Goal: Task Accomplishment & Management: Complete application form

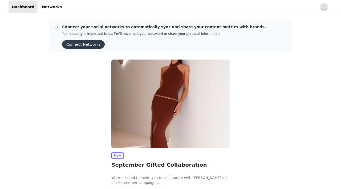
scroll to position [36, 0]
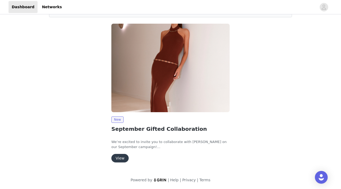
click at [117, 159] on button "View" at bounding box center [119, 158] width 17 height 9
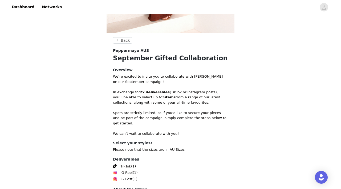
scroll to position [214, 0]
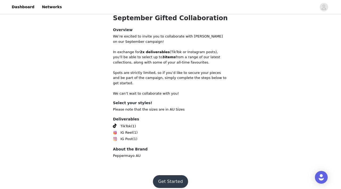
click at [167, 176] on button "Get Started" at bounding box center [170, 181] width 35 height 13
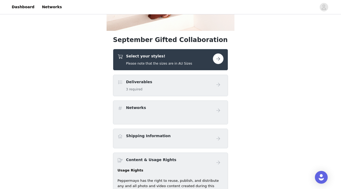
scroll to position [135, 0]
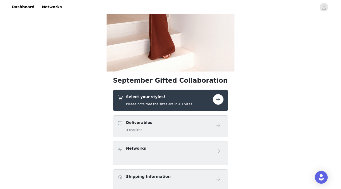
click at [159, 121] on div "Deliverables 3 required" at bounding box center [164, 126] width 95 height 13
click at [215, 99] on button "button" at bounding box center [218, 99] width 11 height 11
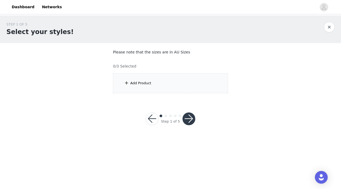
click at [199, 90] on div "Add Product" at bounding box center [170, 83] width 115 height 20
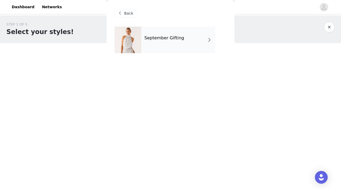
click at [175, 37] on h4 "September Gifting" at bounding box center [164, 38] width 40 height 5
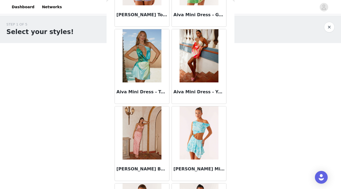
scroll to position [469, 0]
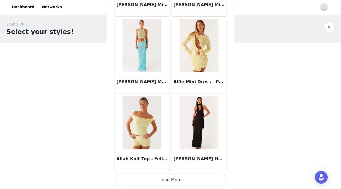
click at [159, 178] on button "Load More" at bounding box center [170, 180] width 112 height 13
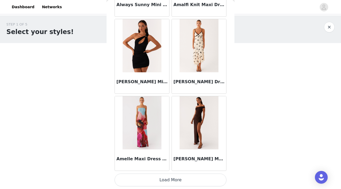
click at [167, 182] on button "Load More" at bounding box center [170, 180] width 112 height 13
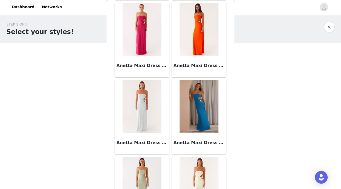
scroll to position [2168, 0]
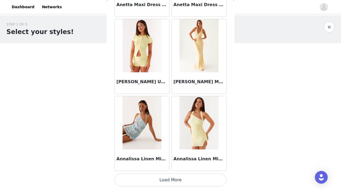
click at [169, 183] on button "Load More" at bounding box center [170, 180] width 112 height 13
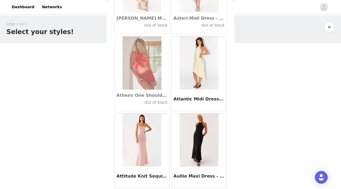
scroll to position [2940, 0]
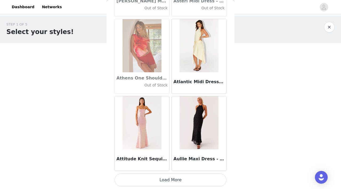
click at [156, 181] on button "Load More" at bounding box center [170, 180] width 112 height 13
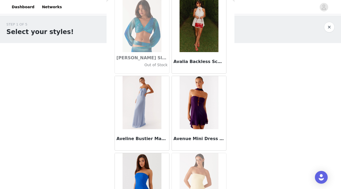
scroll to position [3711, 0]
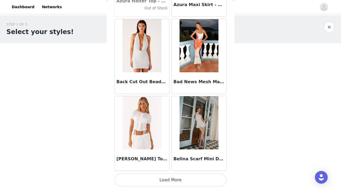
click at [160, 181] on button "Load More" at bounding box center [170, 180] width 112 height 13
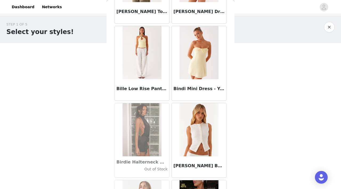
scroll to position [4483, 0]
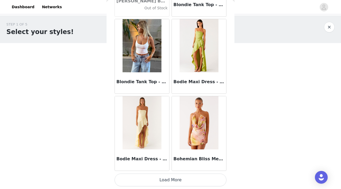
click at [160, 185] on button "Load More" at bounding box center [170, 180] width 112 height 13
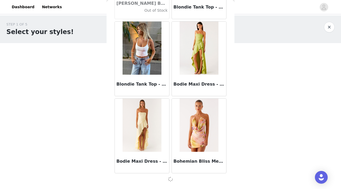
scroll to position [4480, 0]
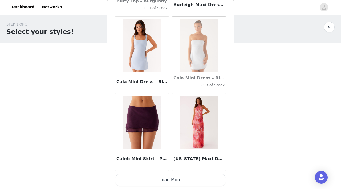
click at [163, 177] on button "Load More" at bounding box center [170, 180] width 112 height 13
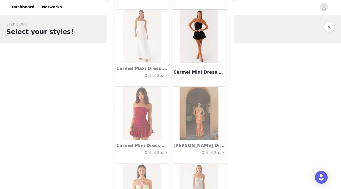
scroll to position [6026, 0]
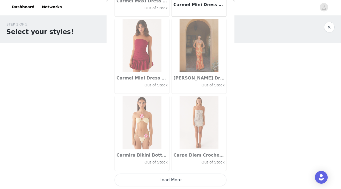
click at [193, 181] on button "Load More" at bounding box center [170, 180] width 112 height 13
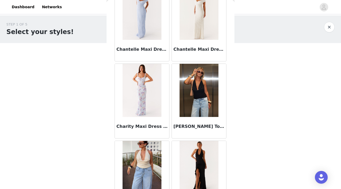
scroll to position [6797, 0]
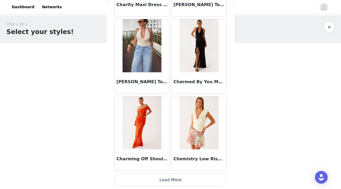
click at [170, 175] on button "Load More" at bounding box center [170, 180] width 112 height 13
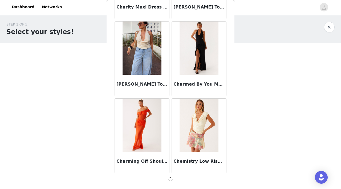
scroll to position [6795, 0]
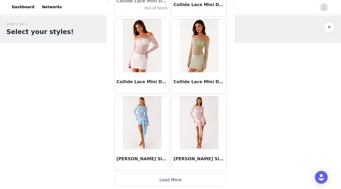
click at [179, 180] on button "Load More" at bounding box center [170, 180] width 112 height 13
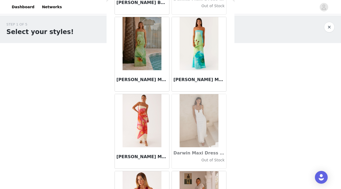
scroll to position [8340, 0]
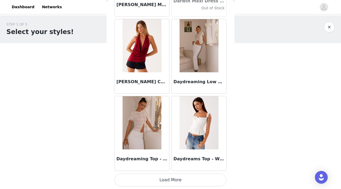
click at [171, 181] on button "Load More" at bounding box center [170, 180] width 112 height 13
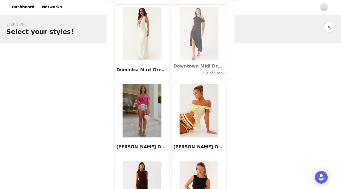
scroll to position [9112, 0]
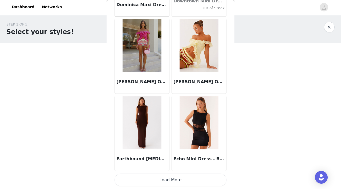
click at [181, 177] on button "Load More" at bounding box center [170, 180] width 112 height 13
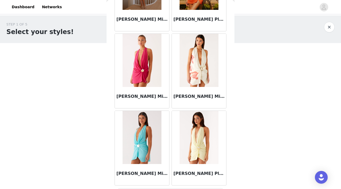
scroll to position [9883, 0]
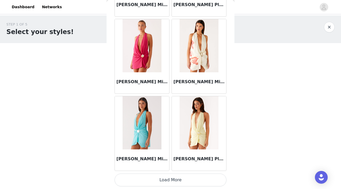
click at [174, 177] on button "Load More" at bounding box center [170, 180] width 112 height 13
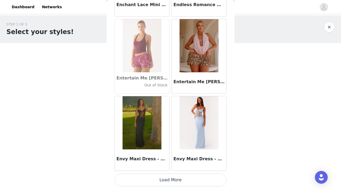
click at [158, 178] on button "Load More" at bounding box center [170, 180] width 112 height 13
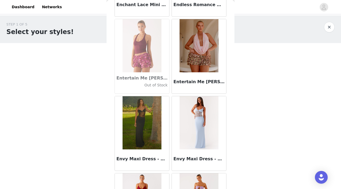
scroll to position [11426, 0]
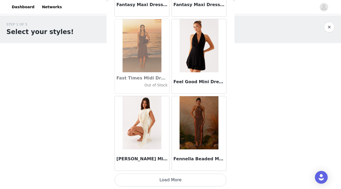
click at [156, 185] on button "Load More" at bounding box center [170, 180] width 112 height 13
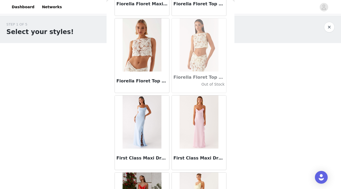
scroll to position [12198, 0]
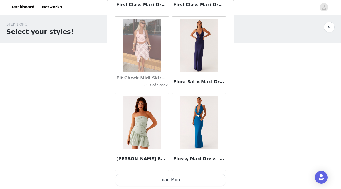
click at [144, 176] on button "Load More" at bounding box center [170, 180] width 112 height 13
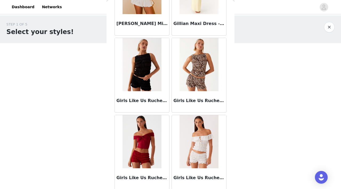
scroll to position [12969, 0]
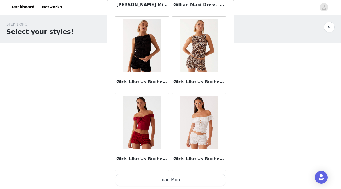
click at [146, 176] on button "Load More" at bounding box center [170, 180] width 112 height 13
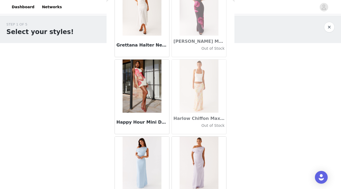
scroll to position [13741, 0]
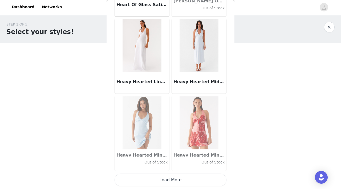
click at [157, 176] on button "Load More" at bounding box center [170, 180] width 112 height 13
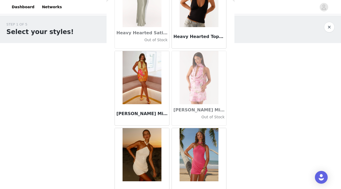
scroll to position [14512, 0]
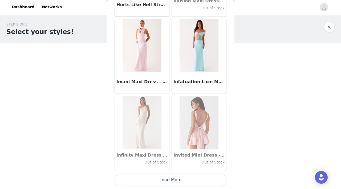
click at [160, 184] on button "Load More" at bounding box center [170, 180] width 112 height 13
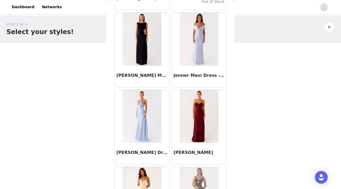
scroll to position [15284, 0]
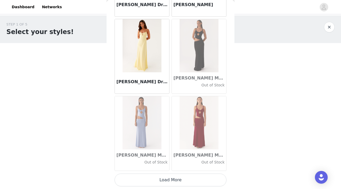
click at [158, 171] on div "[PERSON_NAME] Maxi Dress - Blue Out of Stock" at bounding box center [142, 160] width 54 height 21
click at [157, 181] on button "Load More" at bounding box center [170, 180] width 112 height 13
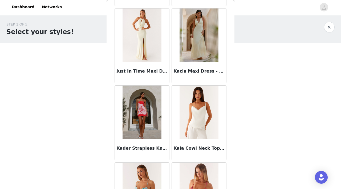
scroll to position [16056, 0]
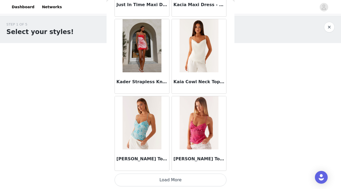
click at [147, 175] on button "Load More" at bounding box center [170, 180] width 112 height 13
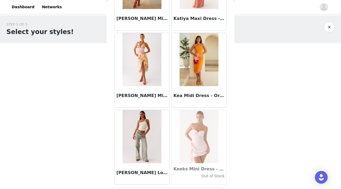
scroll to position [16827, 0]
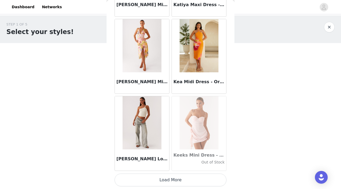
click at [167, 184] on button "Load More" at bounding box center [170, 180] width 112 height 13
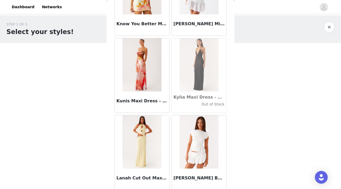
scroll to position [17599, 0]
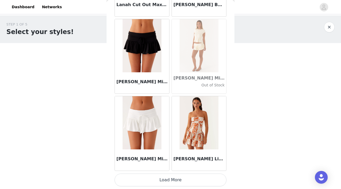
click at [172, 174] on button "Load More" at bounding box center [170, 180] width 112 height 13
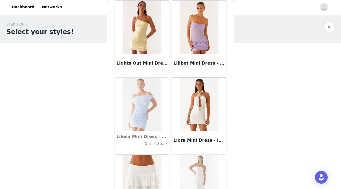
scroll to position [18370, 0]
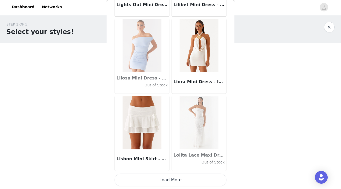
click at [183, 181] on button "Load More" at bounding box center [170, 180] width 112 height 13
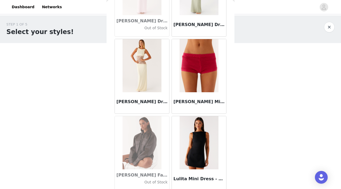
scroll to position [19142, 0]
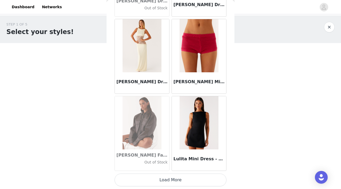
click at [176, 181] on button "Load More" at bounding box center [170, 180] width 112 height 13
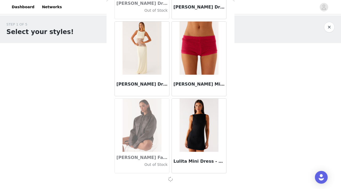
scroll to position [19139, 0]
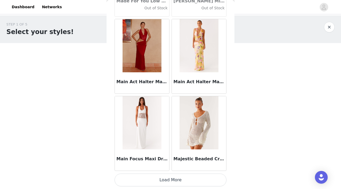
click at [174, 180] on button "Load More" at bounding box center [170, 180] width 112 height 13
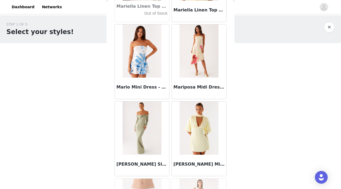
scroll to position [20685, 0]
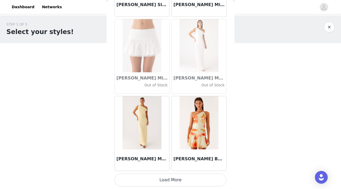
click at [159, 183] on button "Load More" at bounding box center [170, 180] width 112 height 13
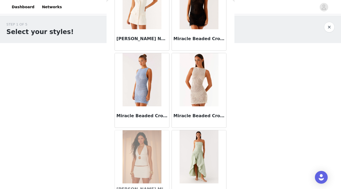
scroll to position [21456, 0]
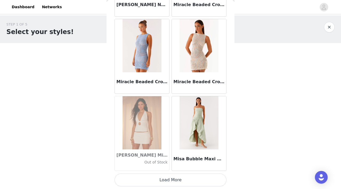
click at [161, 182] on button "Load More" at bounding box center [170, 180] width 112 height 13
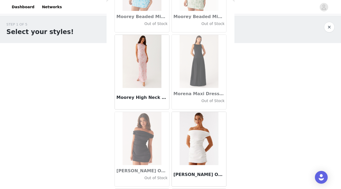
scroll to position [22228, 0]
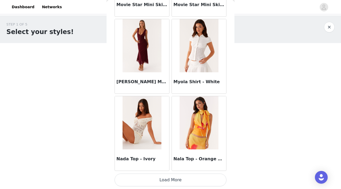
click at [154, 183] on button "Load More" at bounding box center [170, 180] width 112 height 13
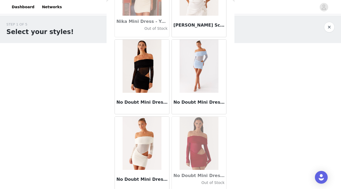
scroll to position [22999, 0]
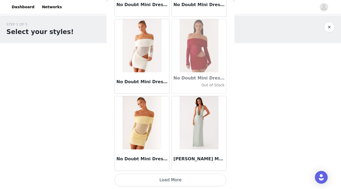
click at [151, 179] on button "Load More" at bounding box center [170, 180] width 112 height 13
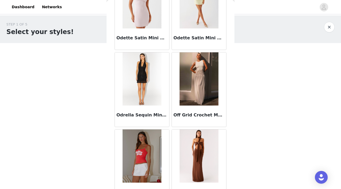
scroll to position [23771, 0]
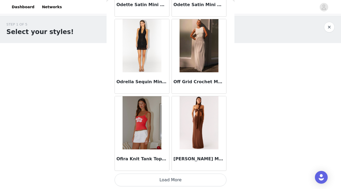
click at [157, 183] on button "Load More" at bounding box center [170, 180] width 112 height 13
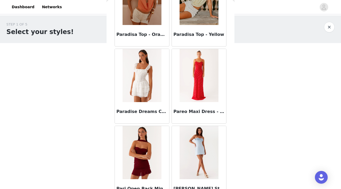
scroll to position [24542, 0]
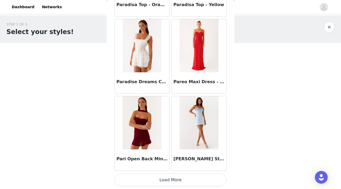
click at [155, 182] on button "Load More" at bounding box center [170, 180] width 112 height 13
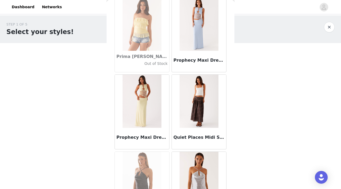
scroll to position [25314, 0]
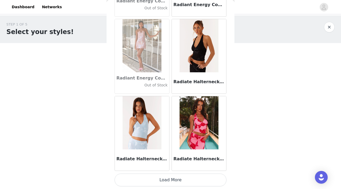
click at [166, 180] on button "Load More" at bounding box center [170, 180] width 112 height 13
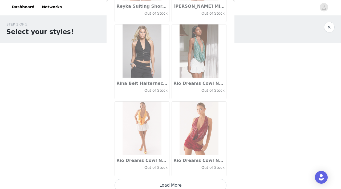
scroll to position [26085, 0]
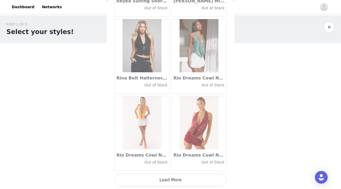
click at [167, 180] on button "Load More" at bounding box center [170, 180] width 112 height 13
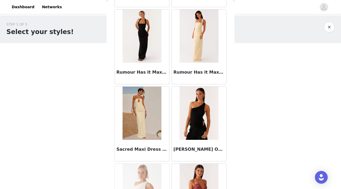
scroll to position [26857, 0]
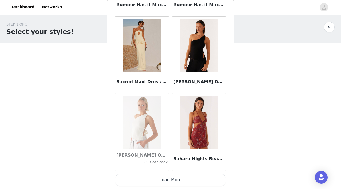
click at [168, 182] on button "Load More" at bounding box center [170, 180] width 112 height 13
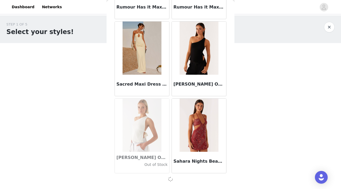
scroll to position [26855, 0]
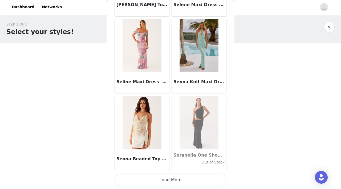
click at [169, 182] on button "Load More" at bounding box center [170, 180] width 112 height 13
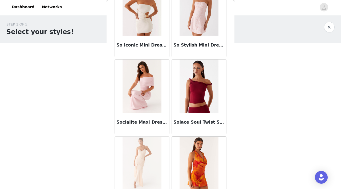
scroll to position [28400, 0]
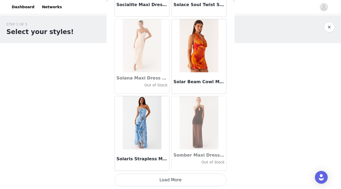
click at [153, 176] on button "Load More" at bounding box center [170, 180] width 112 height 13
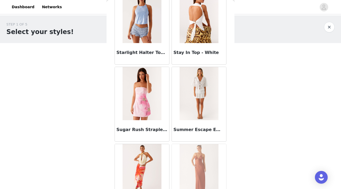
scroll to position [29172, 0]
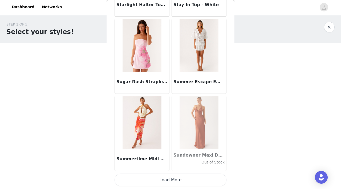
click at [161, 176] on button "Load More" at bounding box center [170, 180] width 112 height 13
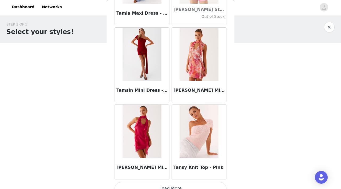
scroll to position [29943, 0]
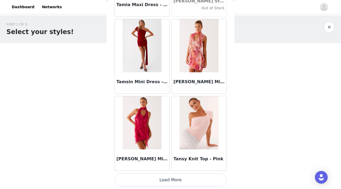
click at [166, 179] on button "Load More" at bounding box center [170, 180] width 112 height 13
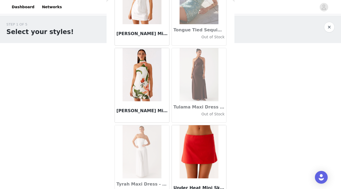
scroll to position [30715, 0]
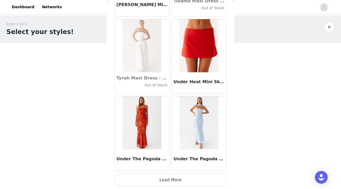
click at [166, 174] on button "Load More" at bounding box center [170, 180] width 112 height 13
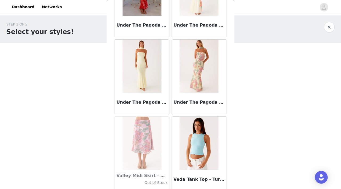
scroll to position [31486, 0]
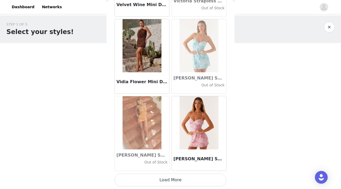
click at [164, 177] on button "Load More" at bounding box center [170, 180] width 112 height 13
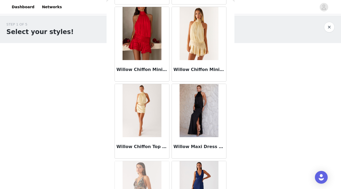
scroll to position [32258, 0]
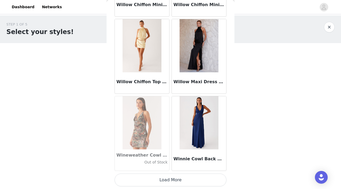
click at [162, 180] on button "Load More" at bounding box center [170, 180] width 112 height 13
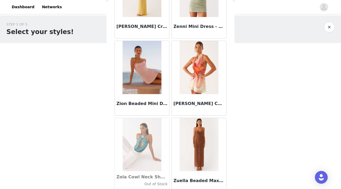
scroll to position [33029, 0]
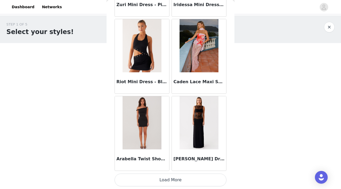
click at [193, 184] on button "Load More" at bounding box center [170, 180] width 112 height 13
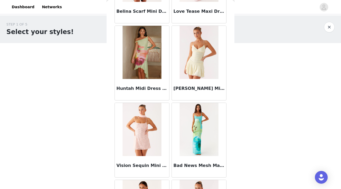
scroll to position [33801, 0]
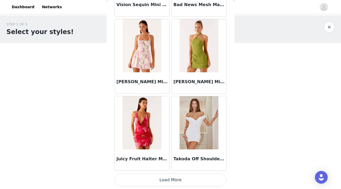
click at [182, 183] on button "Load More" at bounding box center [170, 180] width 112 height 13
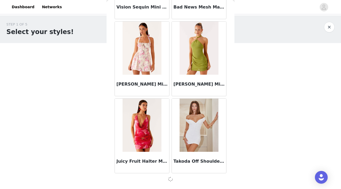
scroll to position [33798, 0]
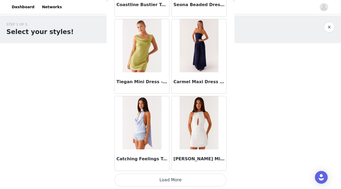
click at [180, 176] on button "Load More" at bounding box center [170, 180] width 112 height 13
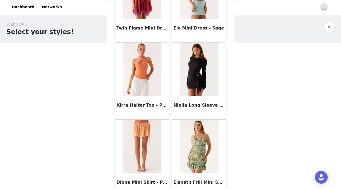
scroll to position [35344, 0]
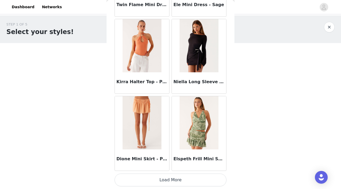
click at [173, 181] on button "Load More" at bounding box center [170, 180] width 112 height 13
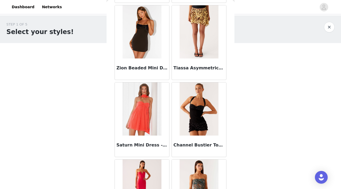
scroll to position [36115, 0]
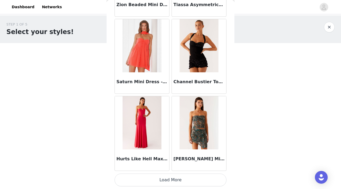
click at [177, 177] on button "Load More" at bounding box center [170, 180] width 112 height 13
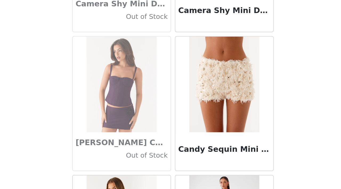
scroll to position [0, 0]
click at [80, 168] on body "Dashboard Networks STEP 1 OF 5 Select your styles! Please note that the sizes a…" at bounding box center [170, 94] width 341 height 189
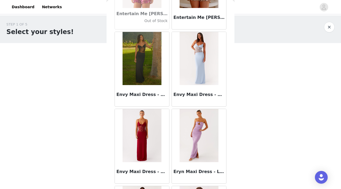
scroll to position [10757, 0]
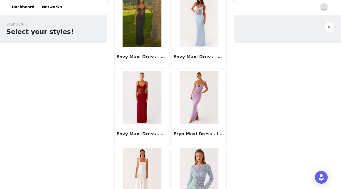
click at [133, 94] on img at bounding box center [141, 97] width 39 height 53
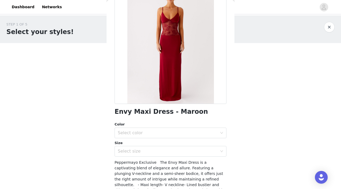
scroll to position [43, 0]
click at [202, 130] on div "Select color" at bounding box center [169, 133] width 102 height 10
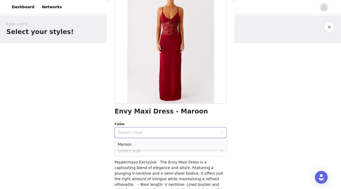
click at [189, 146] on li "Maroon" at bounding box center [170, 144] width 112 height 9
click at [187, 152] on div "Select size" at bounding box center [168, 150] width 100 height 5
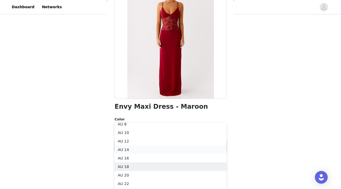
scroll to position [0, 0]
